Goal: Obtain resource: Obtain resource

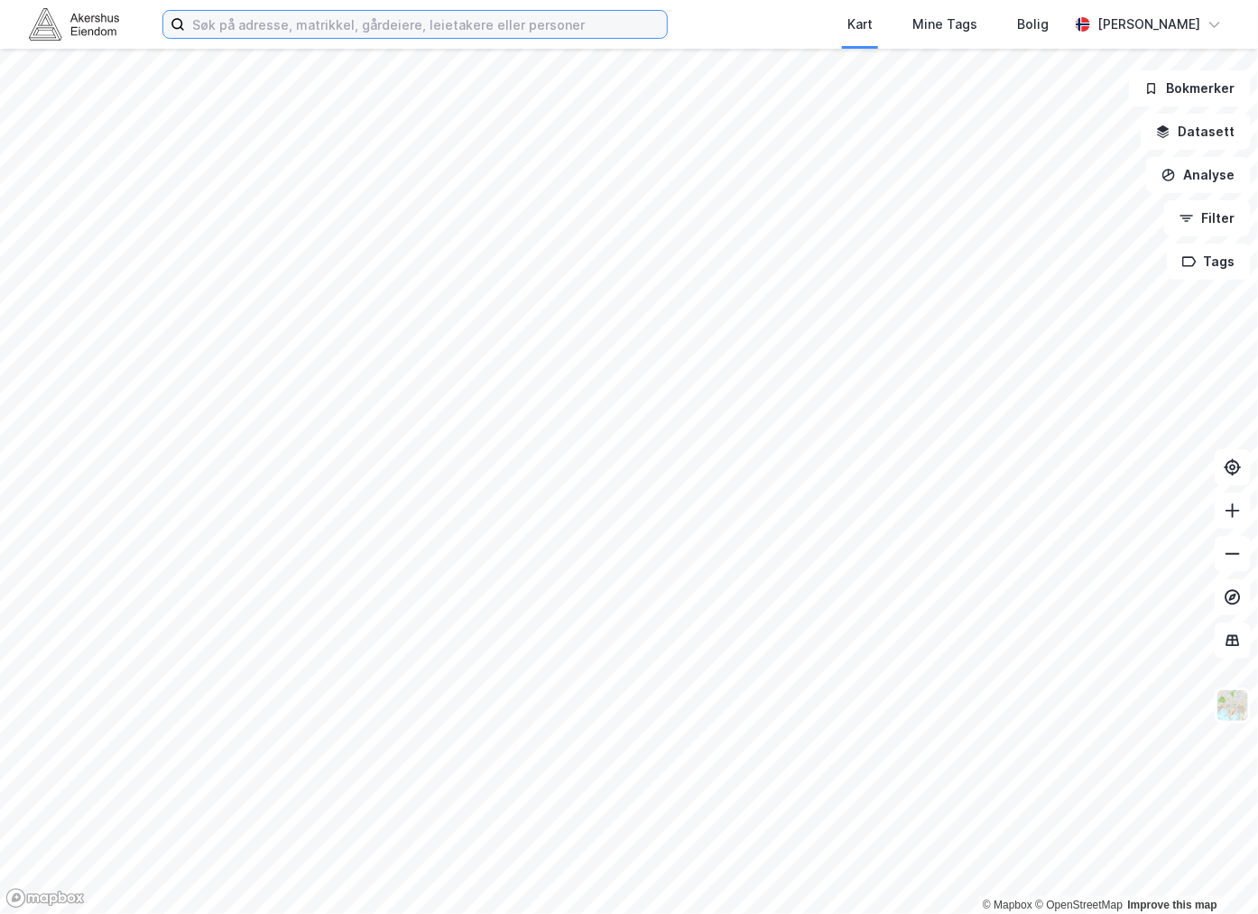
click at [366, 30] on input at bounding box center [426, 24] width 482 height 27
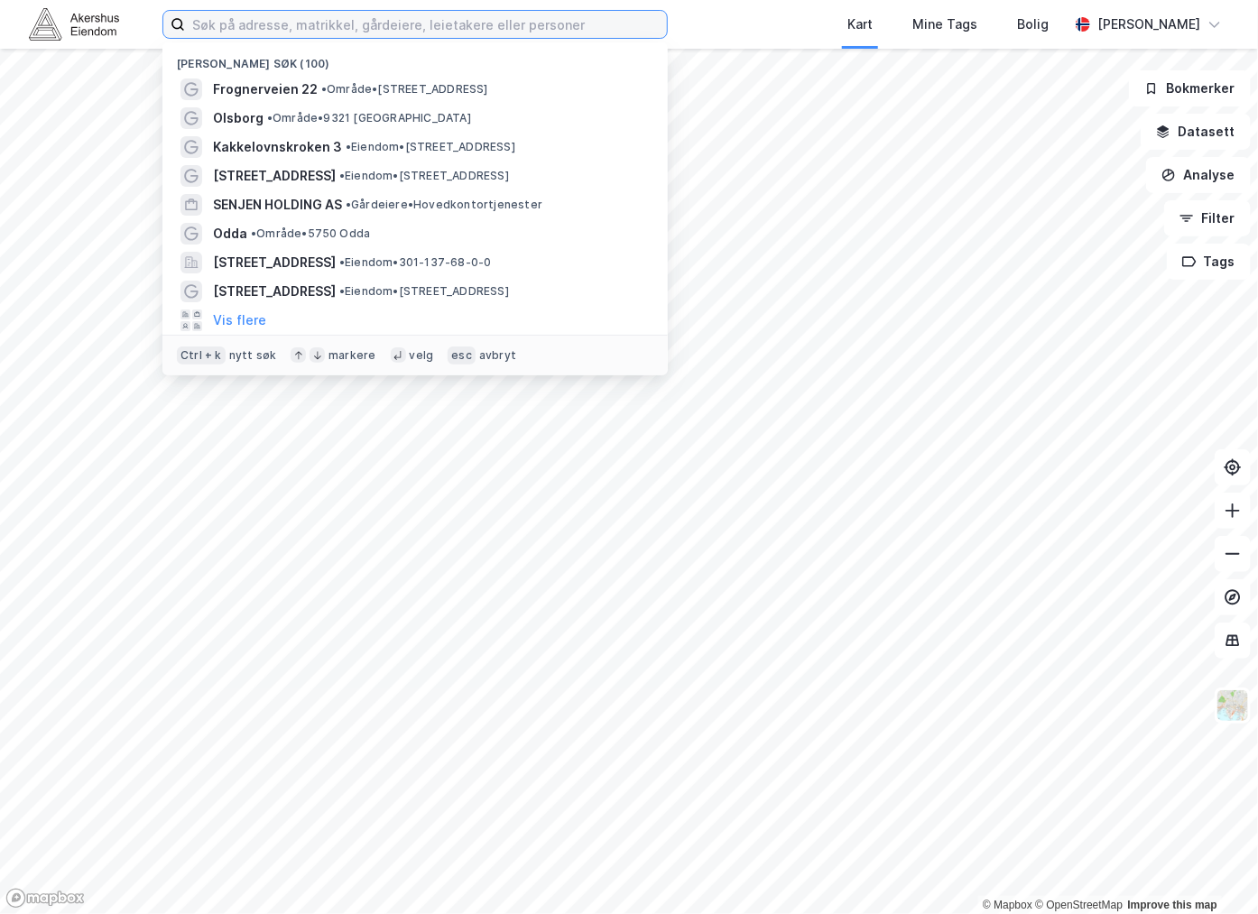
paste input "[STREET_ADDRESS]"
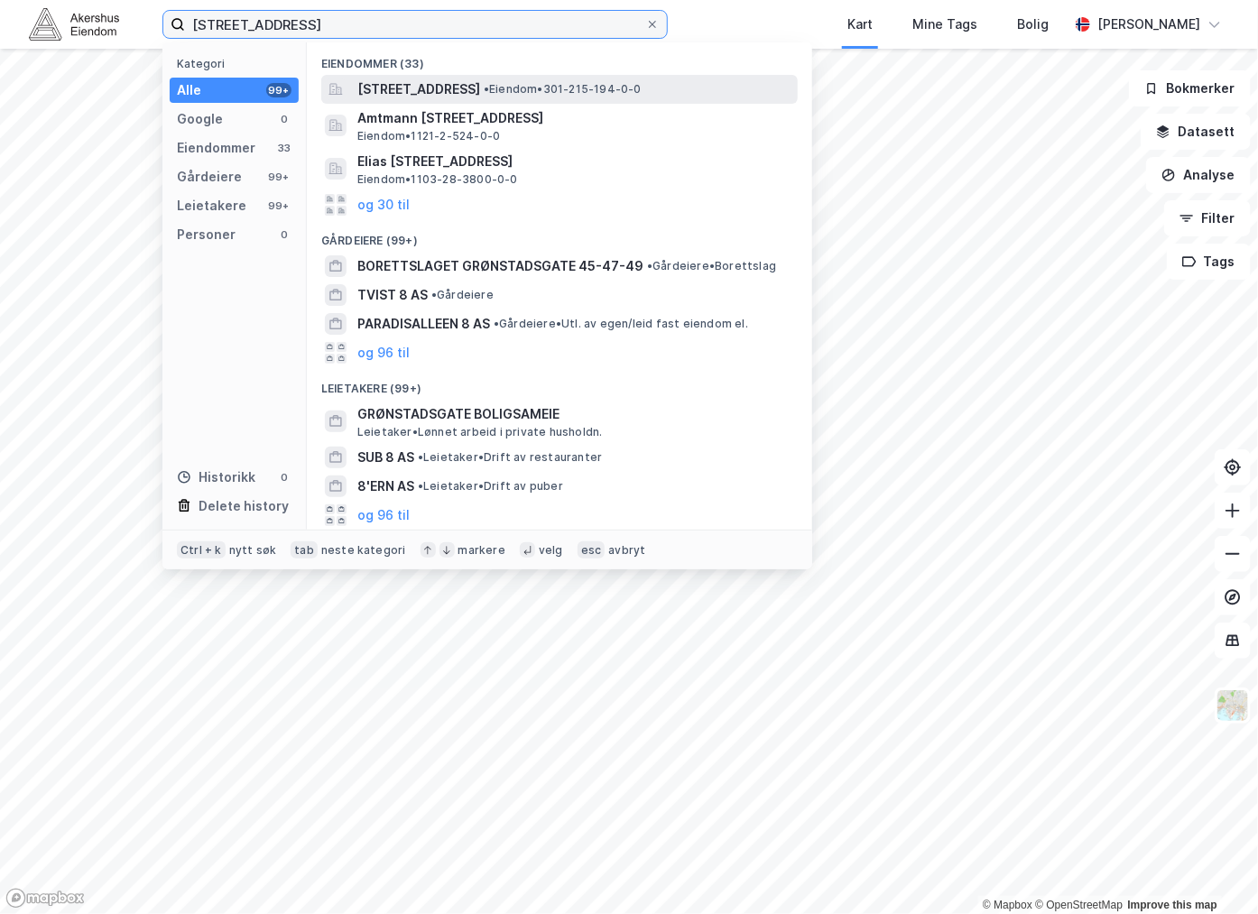
type input "[STREET_ADDRESS]"
click at [458, 88] on span "[STREET_ADDRESS]" at bounding box center [418, 90] width 123 height 22
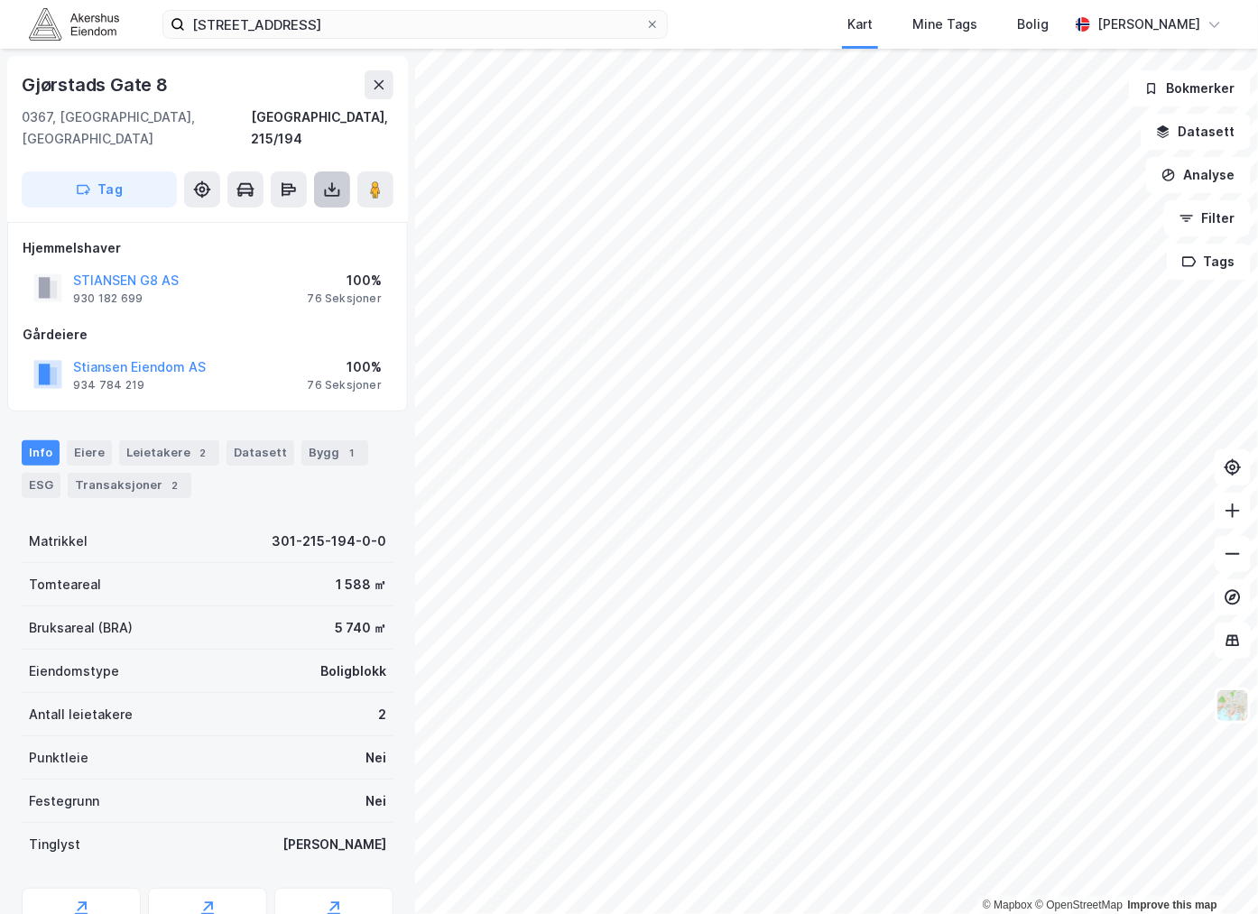
click at [321, 172] on button at bounding box center [332, 189] width 36 height 36
click at [263, 218] on div "Last ned grunnbok" at bounding box center [242, 225] width 105 height 14
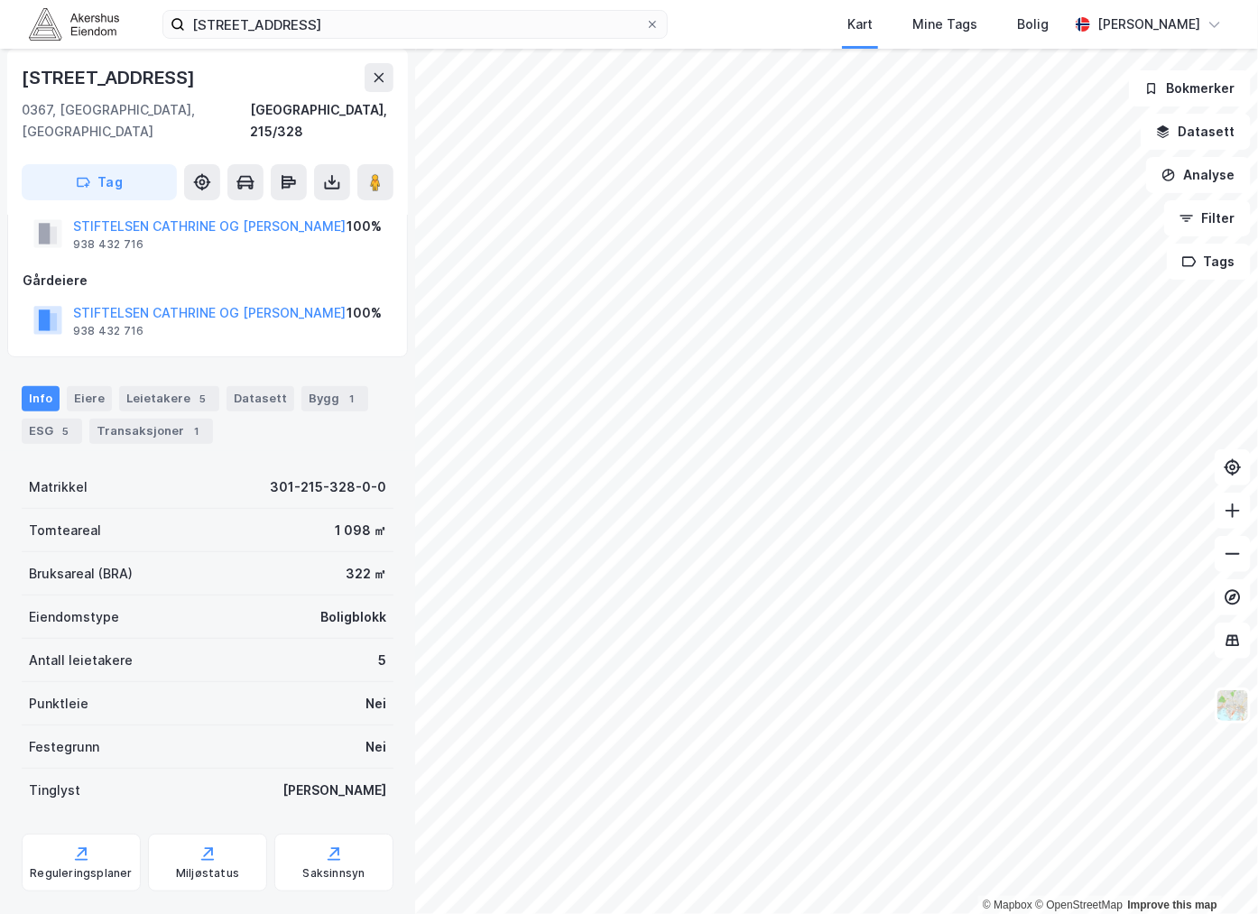
scroll to position [68, 0]
